Goal: Information Seeking & Learning: Check status

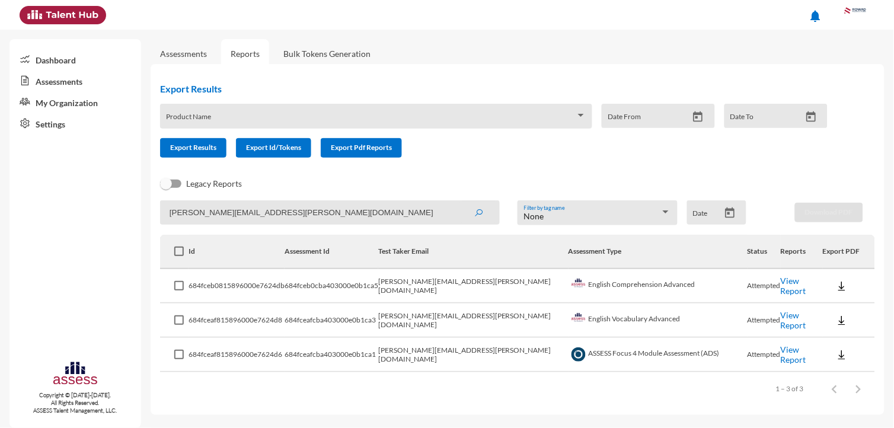
click at [251, 49] on link "Reports" at bounding box center [245, 53] width 48 height 29
click at [198, 49] on link "Assessments" at bounding box center [183, 54] width 47 height 10
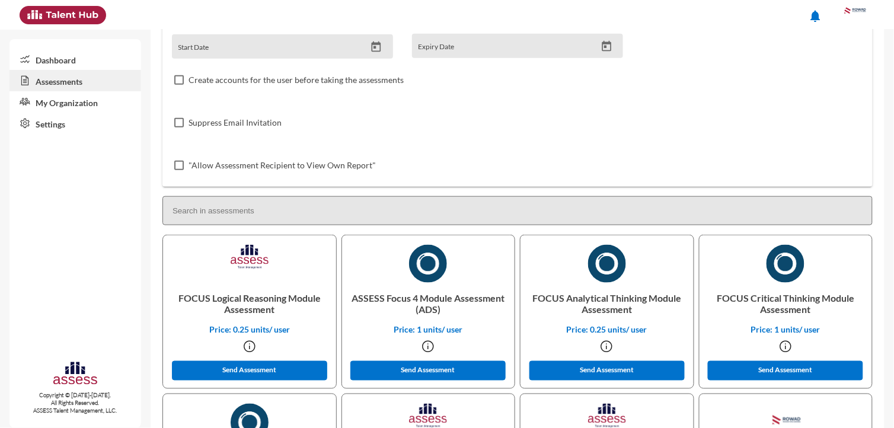
scroll to position [168, 0]
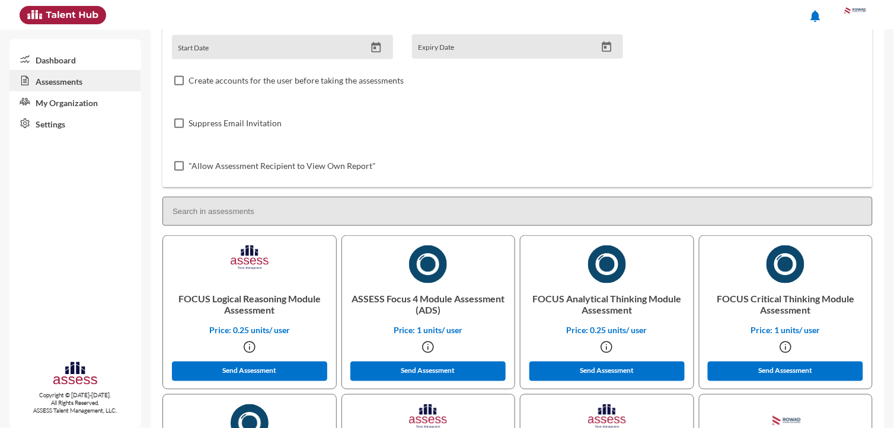
click at [867, 206] on input at bounding box center [517, 211] width 710 height 29
drag, startPoint x: 867, startPoint y: 206, endPoint x: 629, endPoint y: 204, distance: 237.7
click at [629, 204] on input at bounding box center [517, 211] width 710 height 29
click at [212, 205] on input at bounding box center [517, 211] width 710 height 29
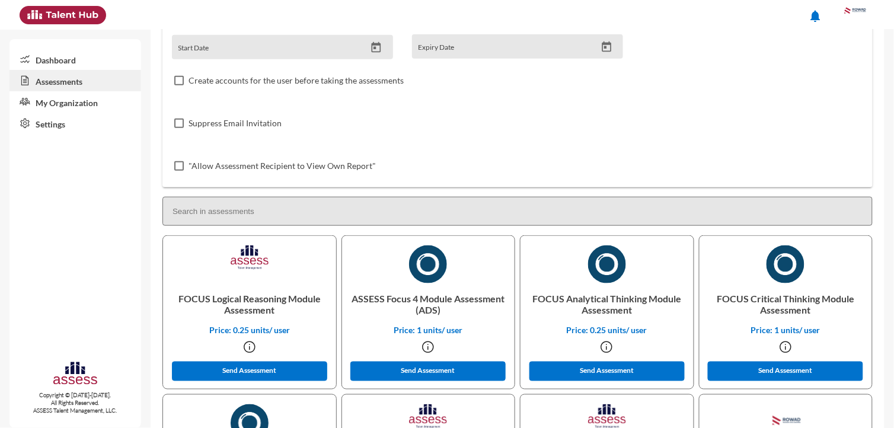
click at [212, 205] on input at bounding box center [517, 211] width 710 height 29
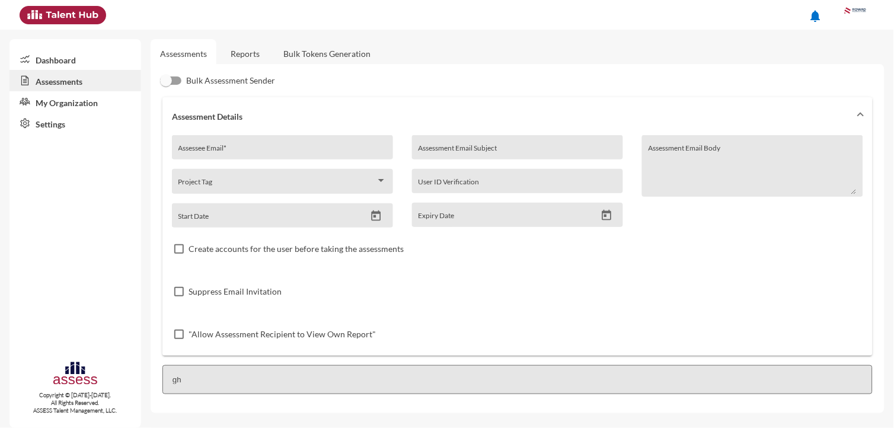
scroll to position [0, 0]
type input "gh"
click at [245, 54] on link "Reports" at bounding box center [245, 53] width 48 height 29
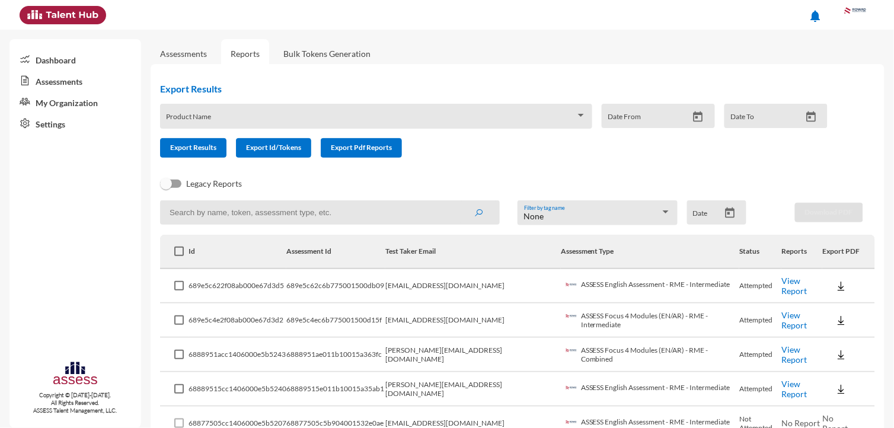
click at [290, 205] on input at bounding box center [330, 212] width 340 height 24
type input "ghaith"
click at [459, 202] on button "submit" at bounding box center [478, 212] width 38 height 21
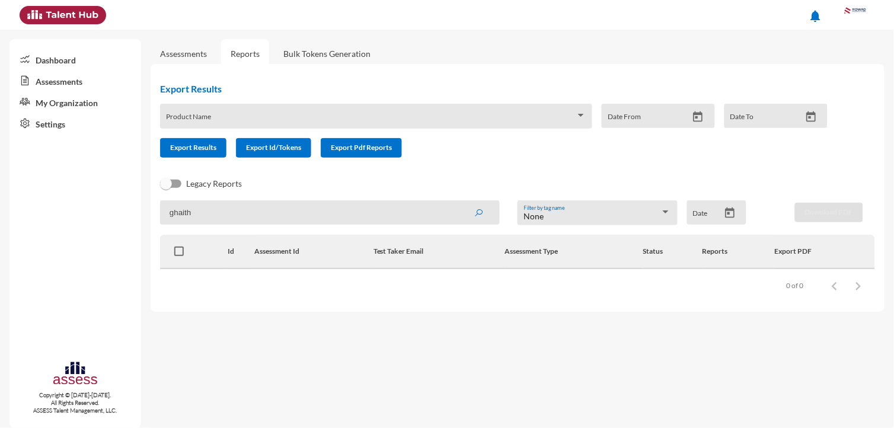
click at [255, 207] on input "ghaith" at bounding box center [330, 212] width 340 height 24
